Goal: Consume media (video, audio): Consume media (video, audio)

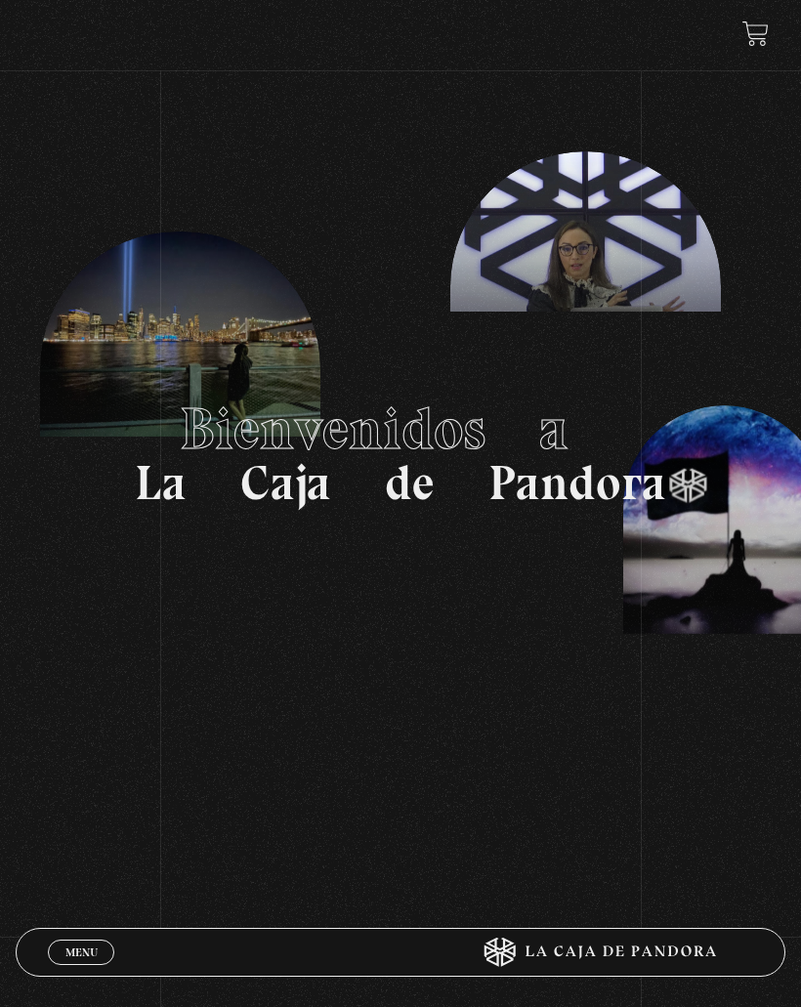
click at [752, 39] on link at bounding box center [755, 34] width 26 height 26
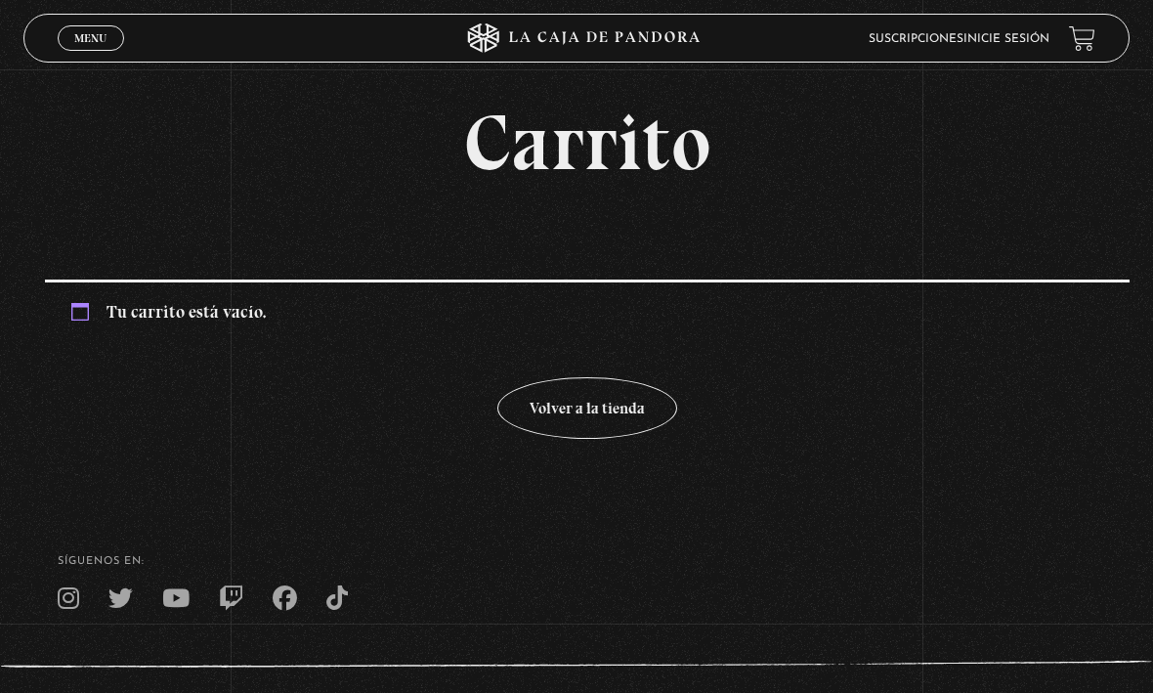
click at [800, 44] on link "Inicie sesión" at bounding box center [1006, 39] width 86 height 12
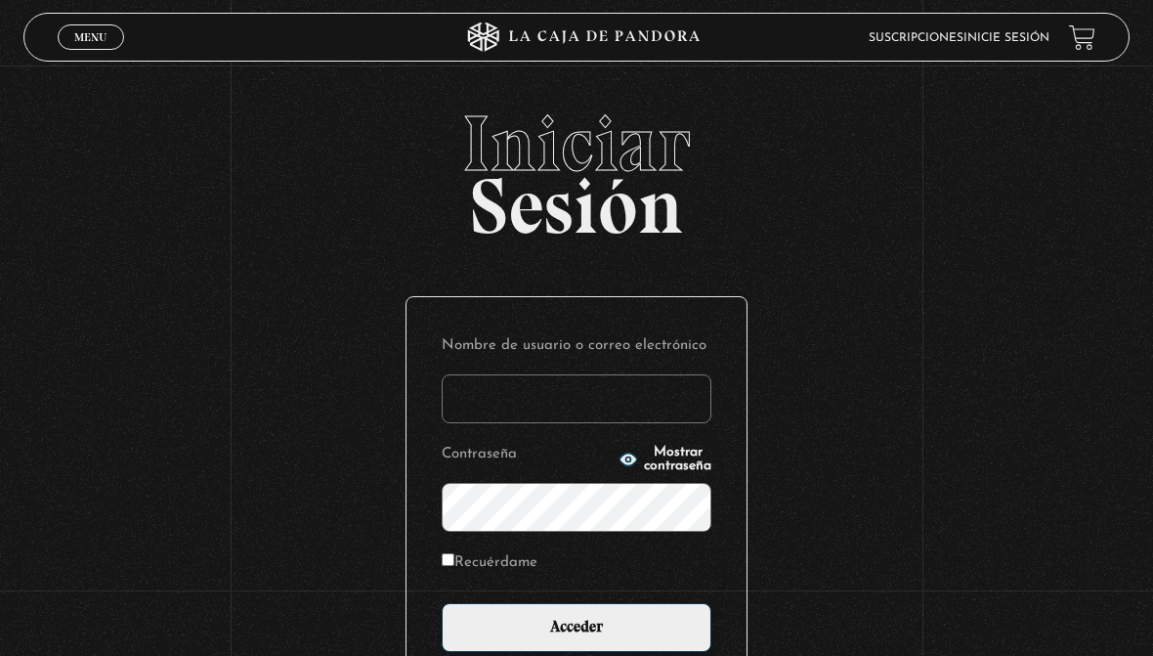
click at [614, 400] on input "Nombre de usuario o correo electrónico" at bounding box center [577, 398] width 270 height 49
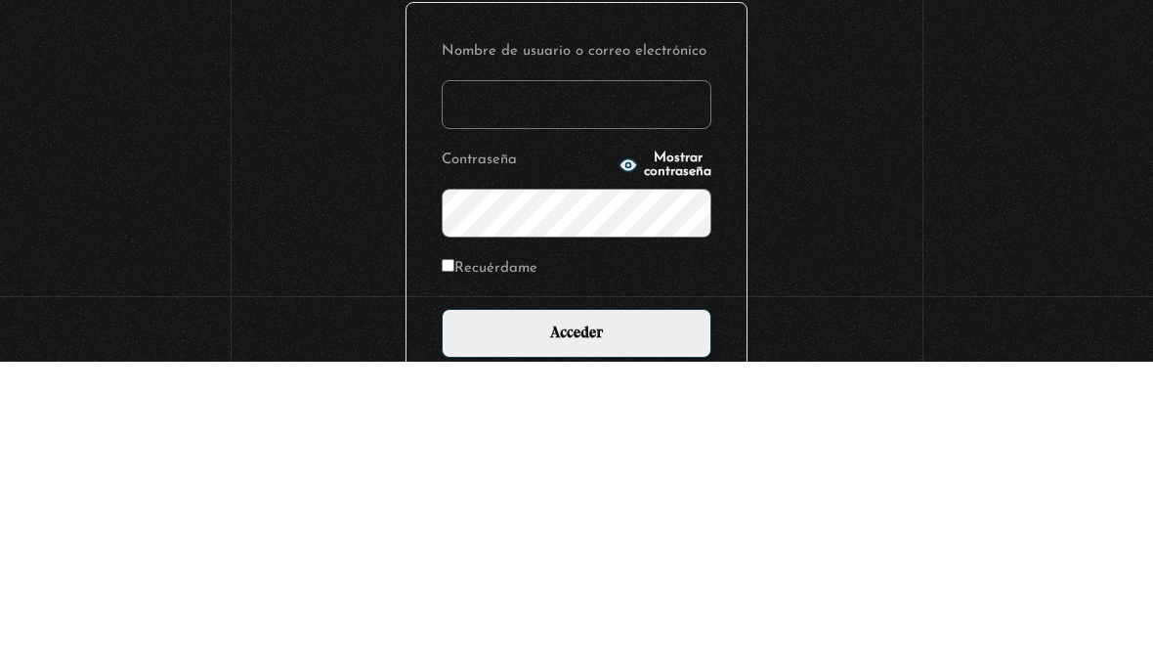
type input "kapasa0492@gmail.com"
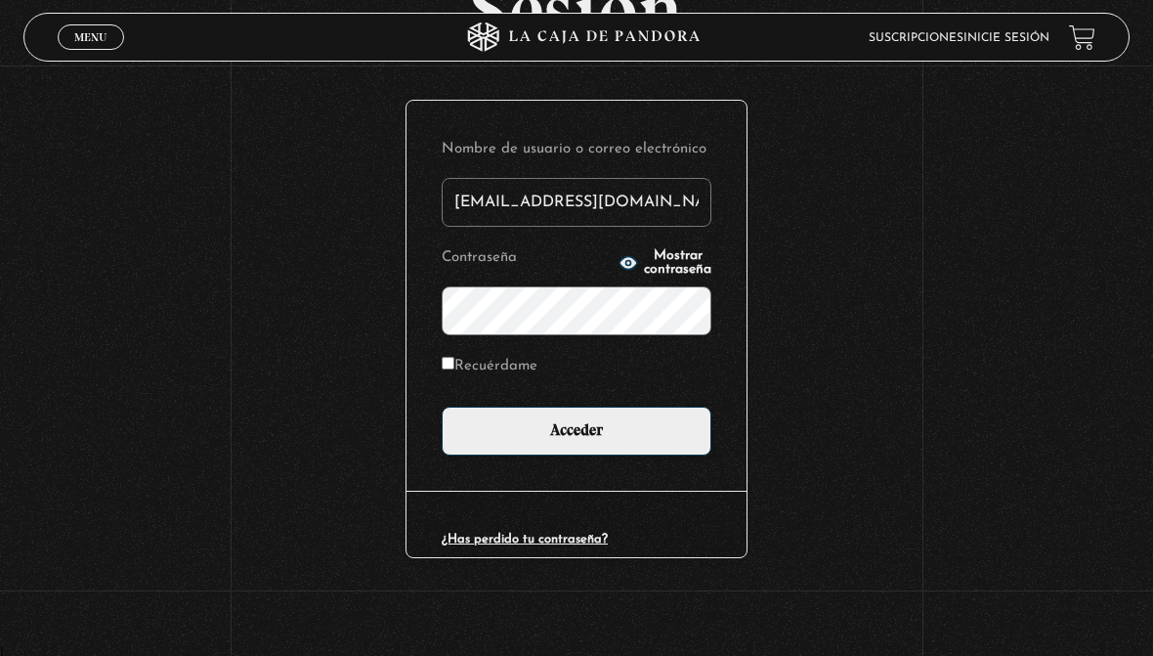
click at [613, 434] on input "Acceder" at bounding box center [577, 430] width 270 height 49
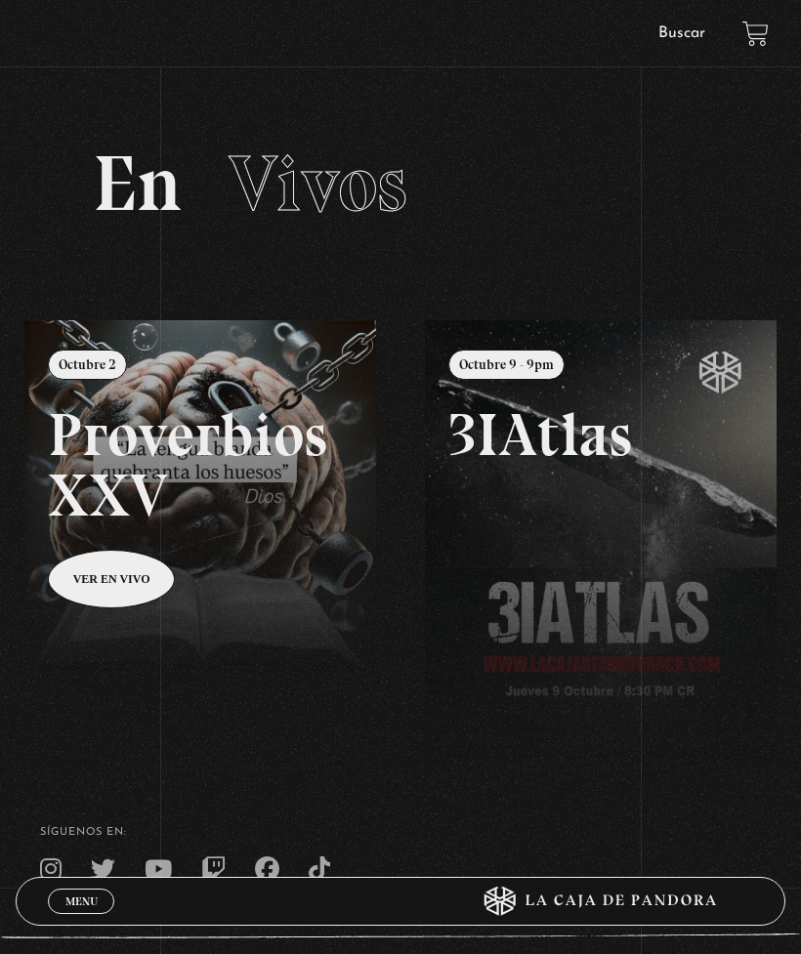
click at [14, 71] on div "ingresar al sitio Ver Video Más Información Solicitar Por favor coloque su disp…" at bounding box center [400, 553] width 801 height 1107
